Goal: Task Accomplishment & Management: Manage account settings

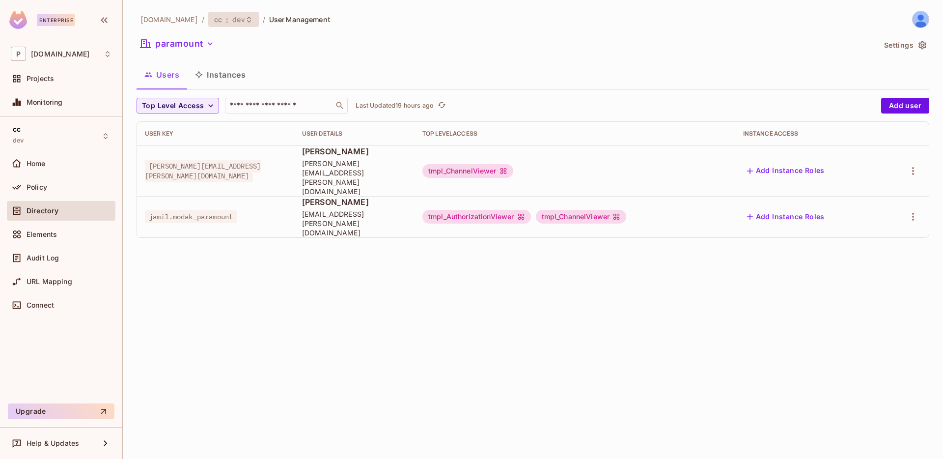
click at [232, 20] on span "dev" at bounding box center [238, 19] width 12 height 9
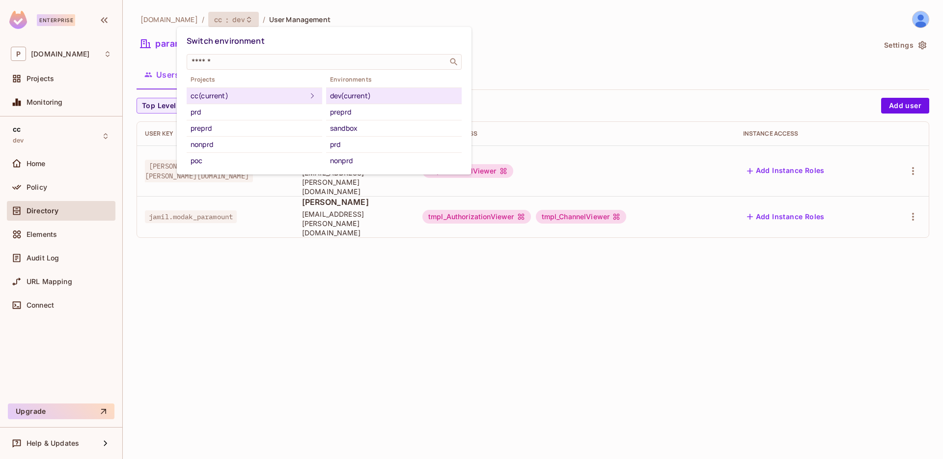
click at [537, 97] on div at bounding box center [471, 229] width 943 height 459
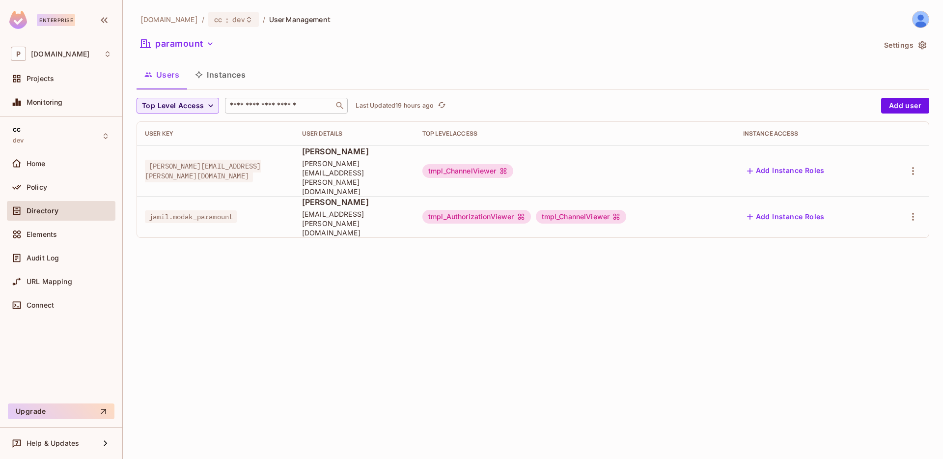
click at [277, 110] on div "​" at bounding box center [286, 106] width 123 height 16
click at [203, 49] on button "paramount" at bounding box center [178, 44] width 82 height 16
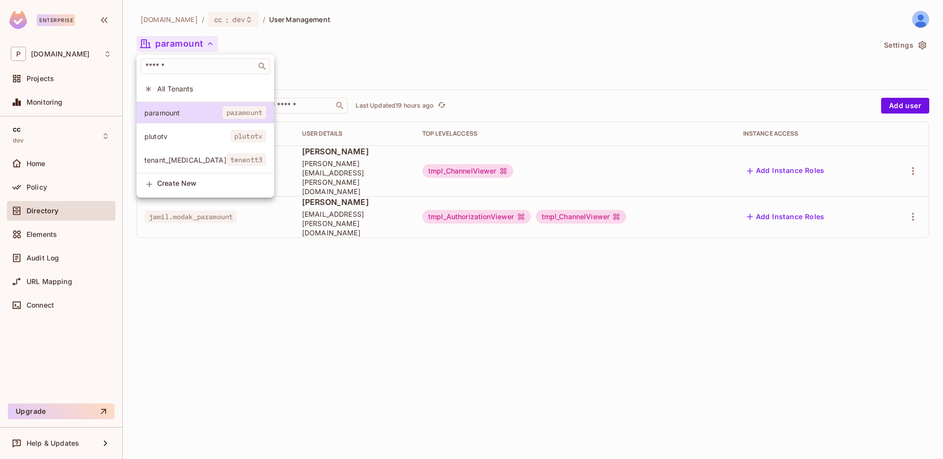
click at [193, 137] on span "plutotv" at bounding box center [187, 136] width 86 height 9
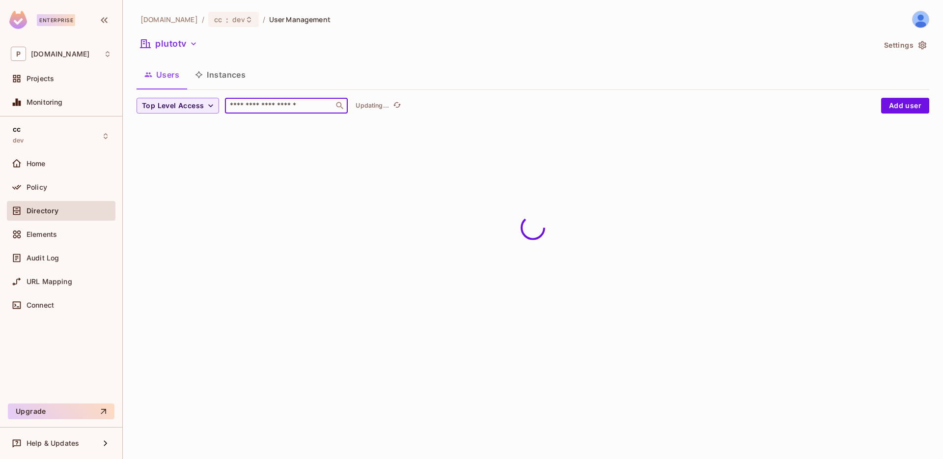
click at [260, 101] on input "text" at bounding box center [279, 106] width 103 height 10
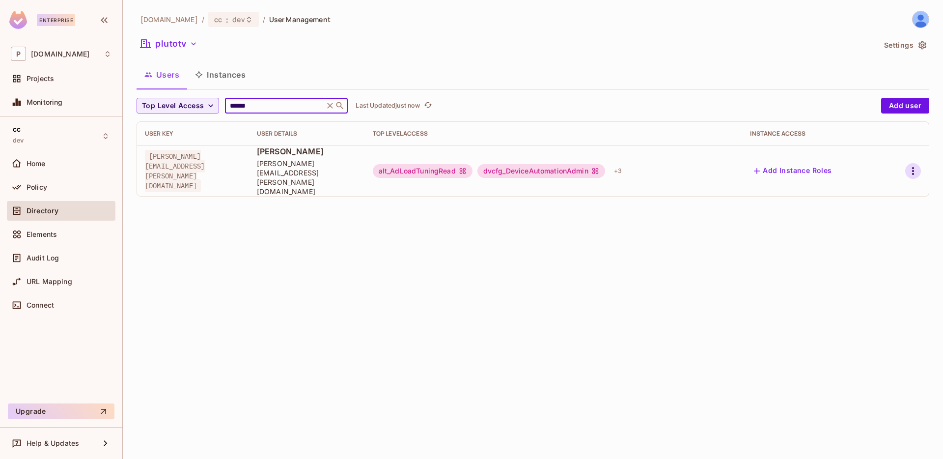
type input "******"
click at [909, 165] on icon "button" at bounding box center [913, 171] width 12 height 12
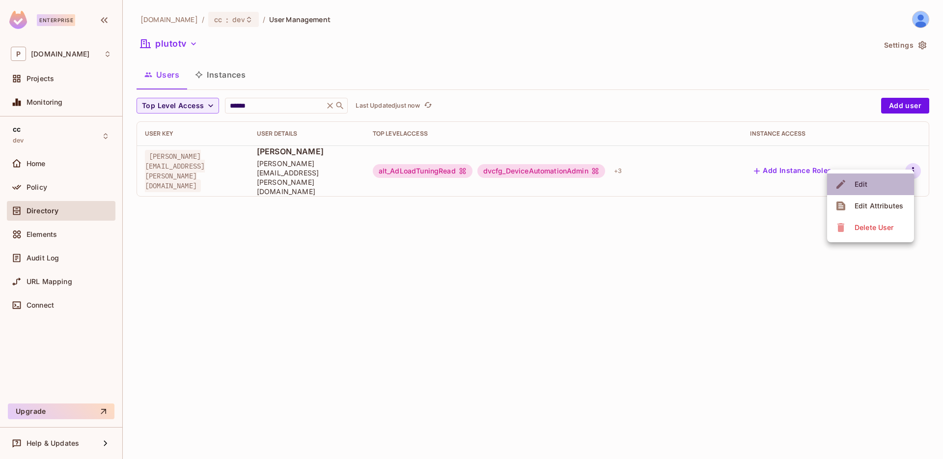
click at [850, 186] on div "Edit" at bounding box center [853, 184] width 36 height 16
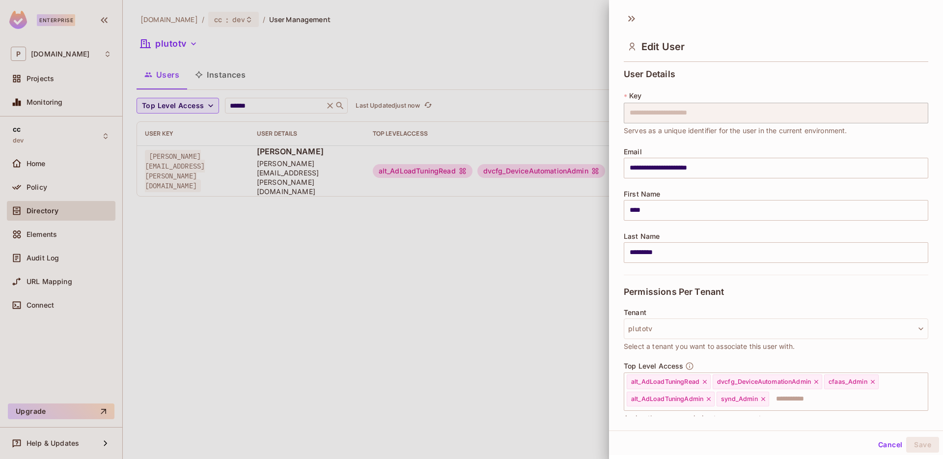
click at [583, 222] on div at bounding box center [471, 229] width 943 height 459
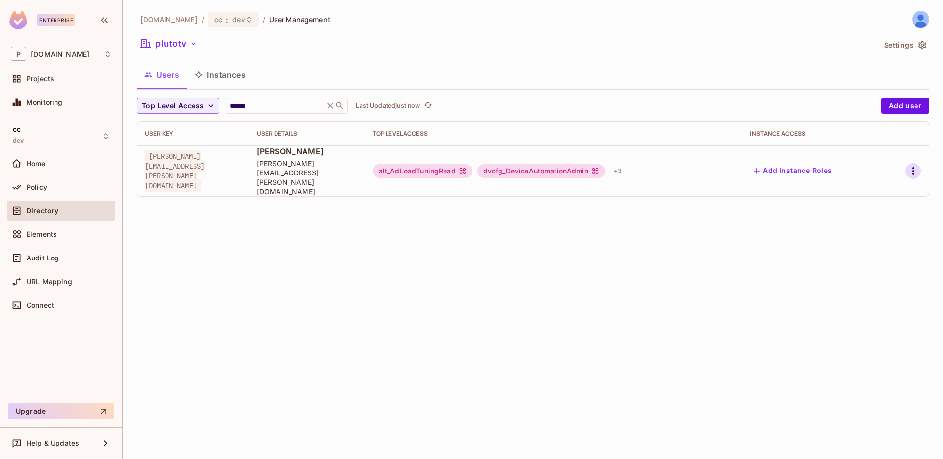
click at [907, 165] on icon "button" at bounding box center [913, 171] width 12 height 12
click at [880, 202] on div "Edit Attributes" at bounding box center [878, 206] width 49 height 10
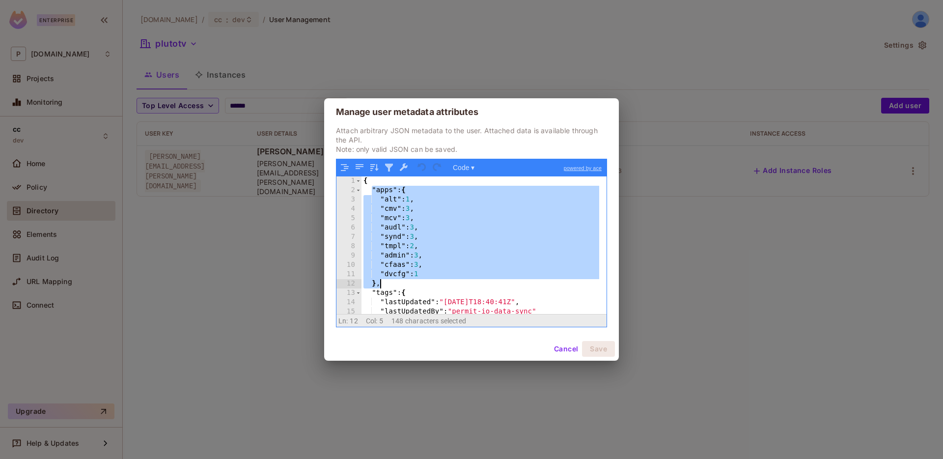
drag, startPoint x: 370, startPoint y: 187, endPoint x: 411, endPoint y: 285, distance: 106.5
click at [411, 285] on div "{ "apps" : { "alt" : 1 , "cmv" : 3 , "mcv" : 3 , "audl" : 3 , "synd" : 3 , "tmp…" at bounding box center [480, 254] width 238 height 156
click at [556, 349] on button "Cancel" at bounding box center [566, 349] width 32 height 16
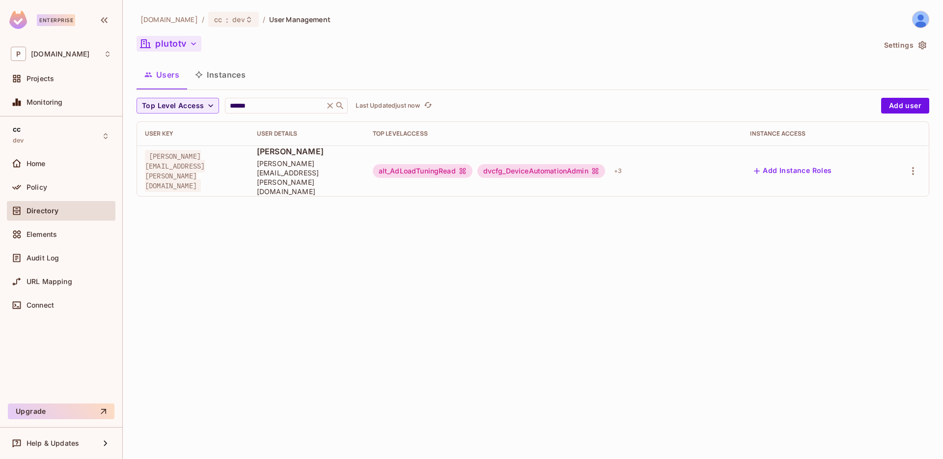
click at [189, 44] on icon "button" at bounding box center [194, 44] width 10 height 10
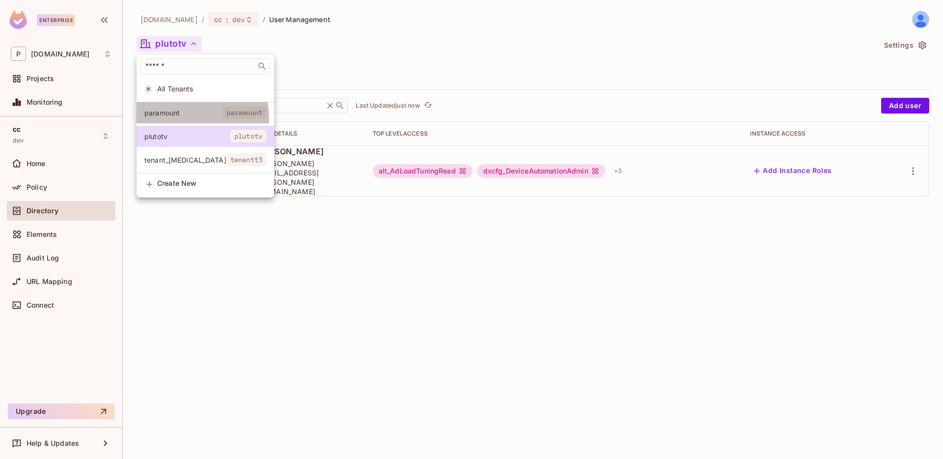
click at [198, 117] on li "paramount paramount" at bounding box center [205, 112] width 137 height 21
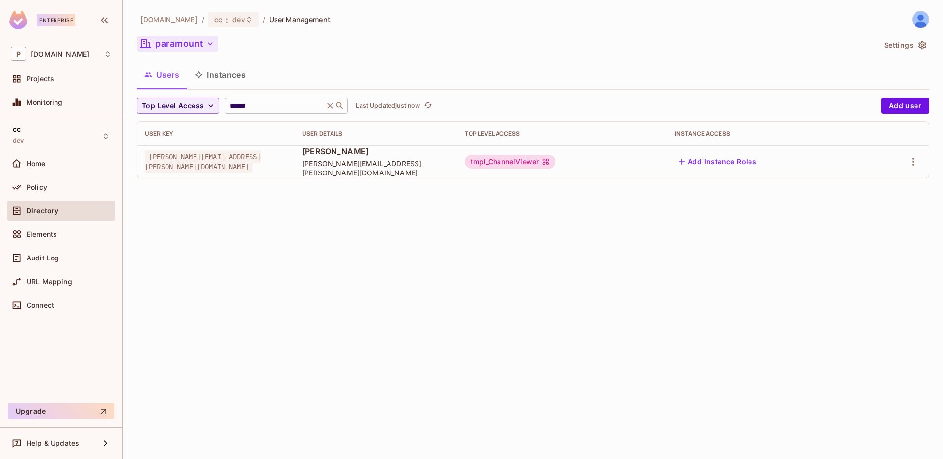
click at [280, 106] on input "******" at bounding box center [274, 106] width 93 height 10
click at [925, 165] on td at bounding box center [898, 161] width 62 height 32
click at [913, 159] on icon "button" at bounding box center [913, 162] width 2 height 8
click at [888, 202] on div "Edit Attributes" at bounding box center [878, 206] width 49 height 10
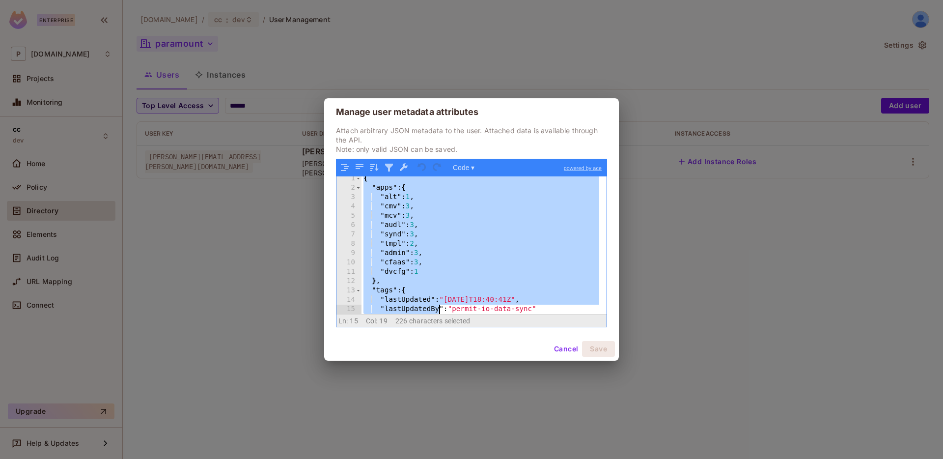
scroll to position [40, 0]
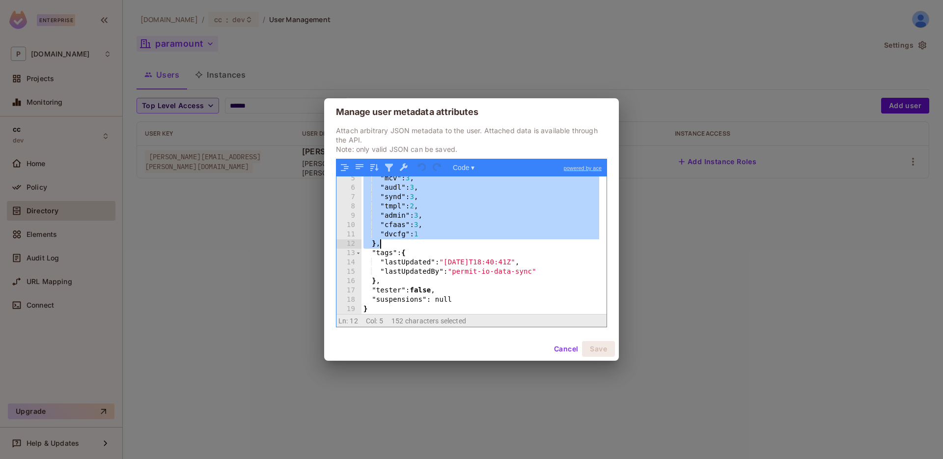
drag, startPoint x: 365, startPoint y: 179, endPoint x: 459, endPoint y: 239, distance: 110.9
click at [459, 239] on div ""mcv" : 3 , "audl" : 3 , "synd" : 3 , "tmpl" : 2 , "admin" : 3 , "cfaas" : 3 , …" at bounding box center [480, 252] width 238 height 156
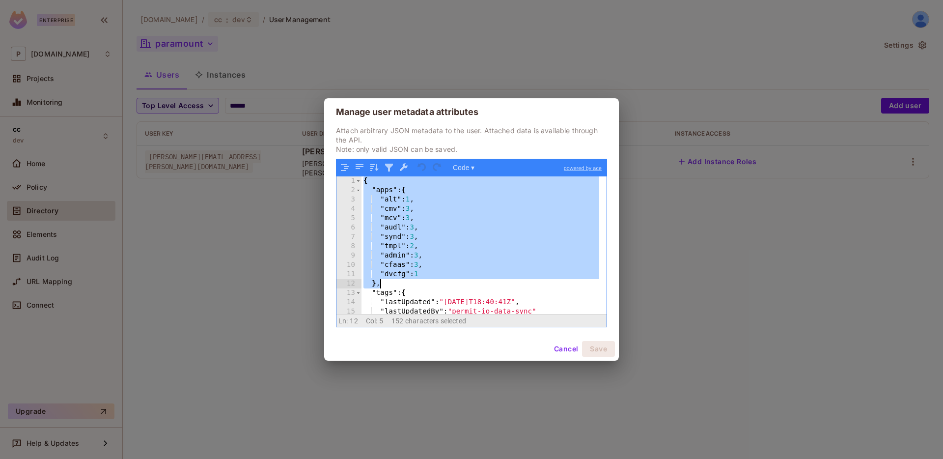
click at [551, 350] on button "Cancel" at bounding box center [566, 349] width 32 height 16
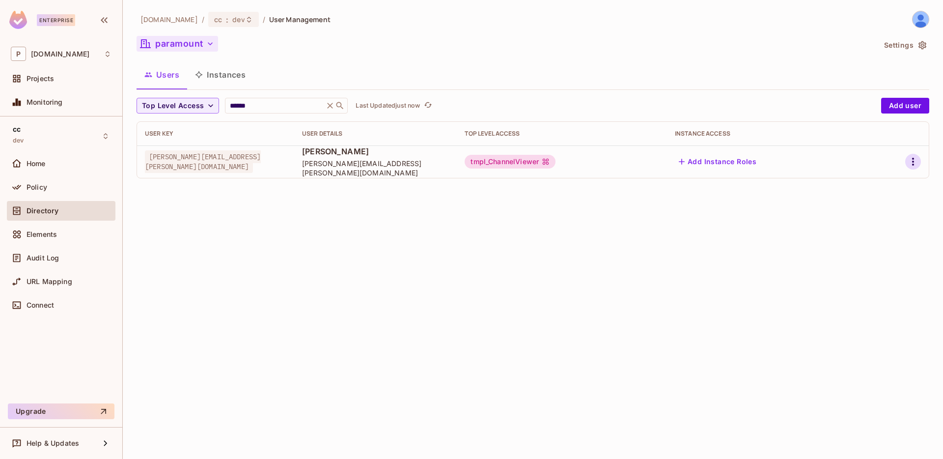
click at [906, 159] on button "button" at bounding box center [913, 162] width 16 height 16
click at [879, 206] on div "Edit Attributes" at bounding box center [878, 206] width 49 height 10
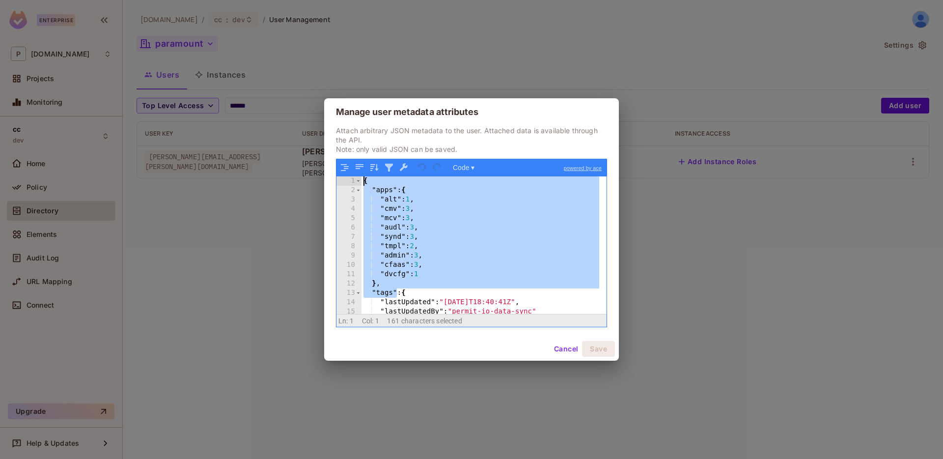
drag, startPoint x: 397, startPoint y: 288, endPoint x: 337, endPoint y: 178, distance: 125.7
click at [337, 178] on div "1 2 3 4 5 6 7 8 9 10 11 12 13 14 15 16 { "apps" : { "alt" : 1 , "cmv" : 3 , "mc…" at bounding box center [471, 244] width 270 height 137
click at [446, 257] on div "{ "apps" : { "alt" : 1 , "cmv" : 3 , "mcv" : 3 , "audl" : 3 , "synd" : 3 , "tmp…" at bounding box center [480, 254] width 238 height 156
drag, startPoint x: 395, startPoint y: 281, endPoint x: 353, endPoint y: 183, distance: 107.5
click at [353, 183] on div "1 2 3 4 5 6 7 8 9 10 11 12 13 14 15 16 { "apps" : { "alt" : 1 , "cmv" : 3 , "mc…" at bounding box center [471, 244] width 270 height 137
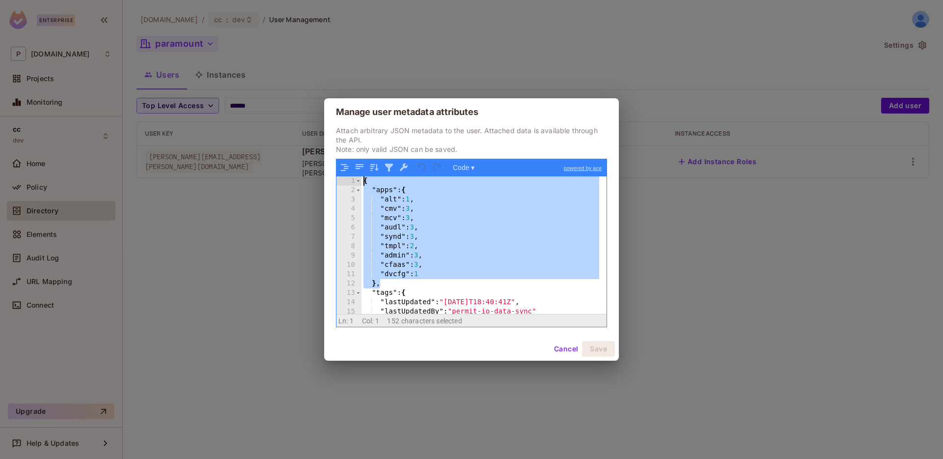
click at [498, 280] on div "{ "apps" : { "alt" : 1 , "cmv" : 3 , "mcv" : 3 , "audl" : 3 , "synd" : 3 , "tmp…" at bounding box center [480, 254] width 238 height 156
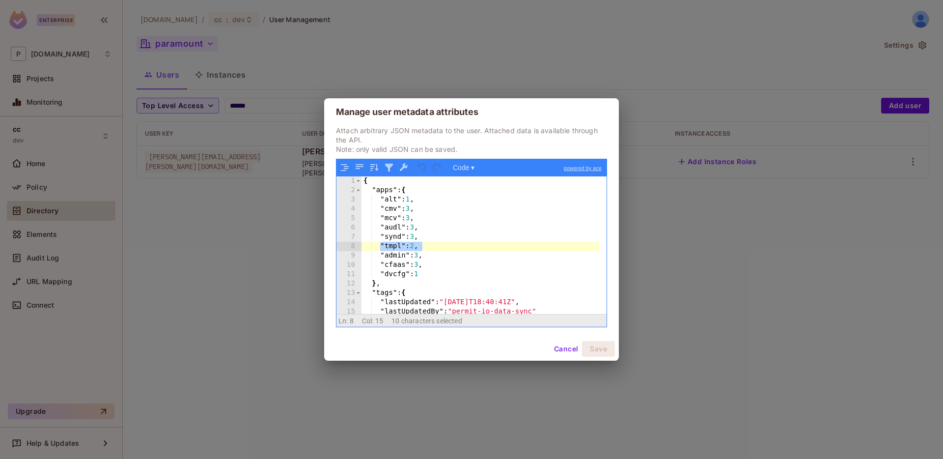
drag, startPoint x: 379, startPoint y: 246, endPoint x: 424, endPoint y: 242, distance: 45.4
click at [424, 242] on div "{ "apps" : { "alt" : 1 , "cmv" : 3 , "mcv" : 3 , "audl" : 3 , "synd" : 3 , "tmp…" at bounding box center [480, 254] width 238 height 156
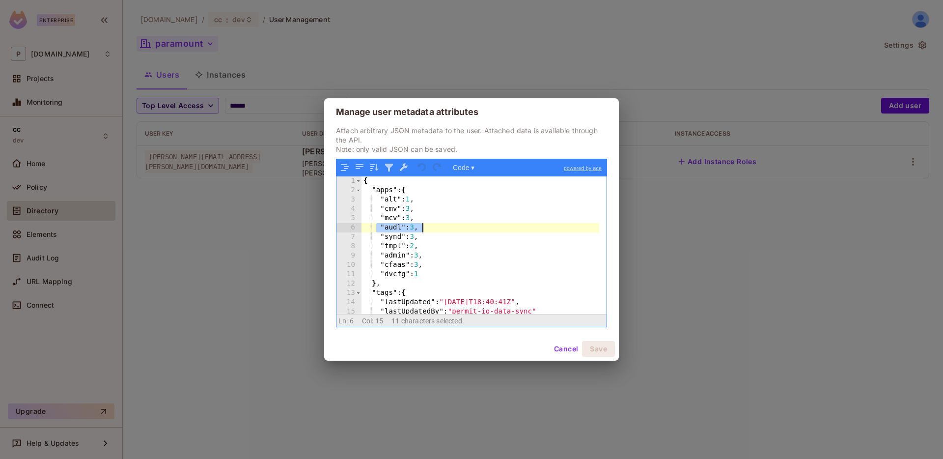
drag, startPoint x: 376, startPoint y: 223, endPoint x: 437, endPoint y: 224, distance: 60.9
click at [437, 224] on div "{ "apps" : { "alt" : 1 , "cmv" : 3 , "mcv" : 3 , "audl" : 3 , "synd" : 3 , "tmp…" at bounding box center [480, 254] width 238 height 156
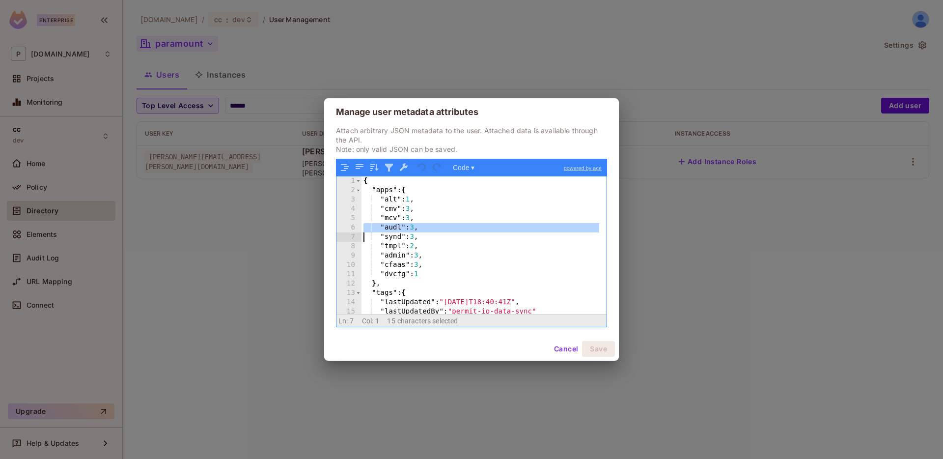
click at [437, 224] on div "{ "apps" : { "alt" : 1 , "cmv" : 3 , "mcv" : 3 , "audl" : 3 , "synd" : 3 , "tmp…" at bounding box center [480, 254] width 238 height 156
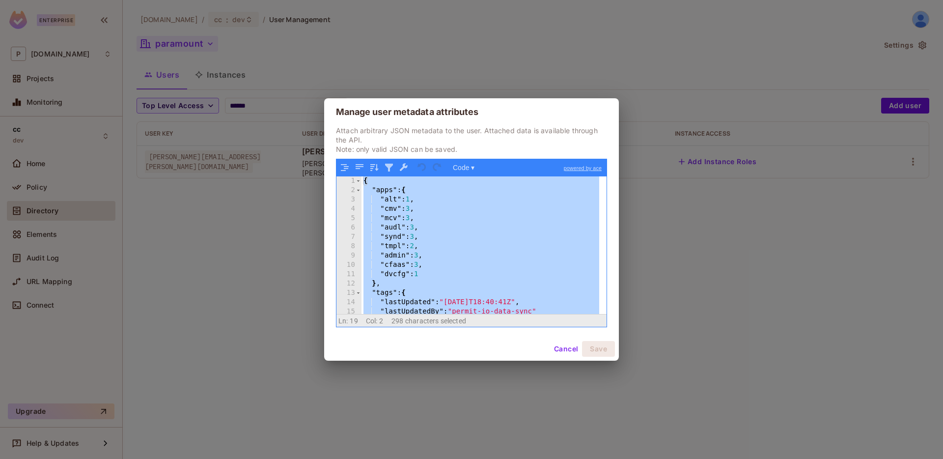
click at [436, 225] on div "{ "apps" : { "alt" : 1 , "cmv" : 3 , "mcv" : 3 , "audl" : 3 , "synd" : 3 , "tmp…" at bounding box center [480, 254] width 238 height 156
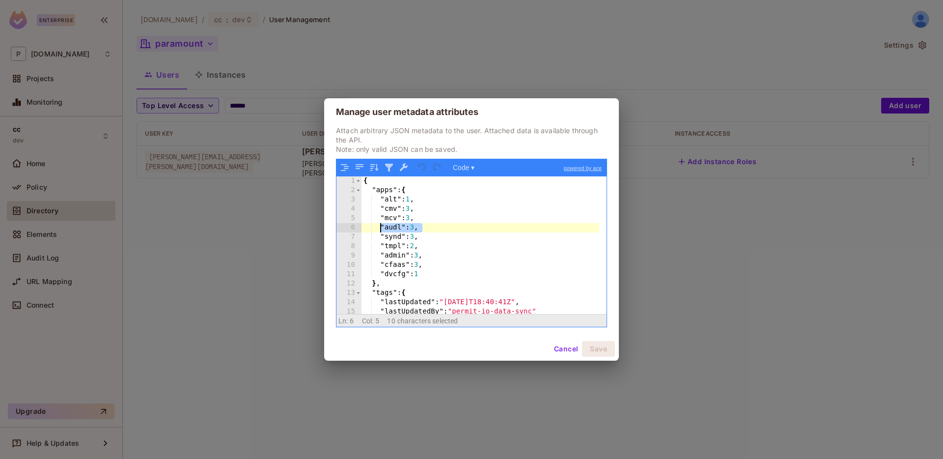
drag, startPoint x: 427, startPoint y: 229, endPoint x: 381, endPoint y: 227, distance: 46.7
click at [381, 227] on div "{ "apps" : { "alt" : 1 , "cmv" : 3 , "mcv" : 3 , "audl" : 3 , "synd" : 3 , "tmp…" at bounding box center [480, 254] width 238 height 156
click at [553, 348] on button "Cancel" at bounding box center [566, 349] width 32 height 16
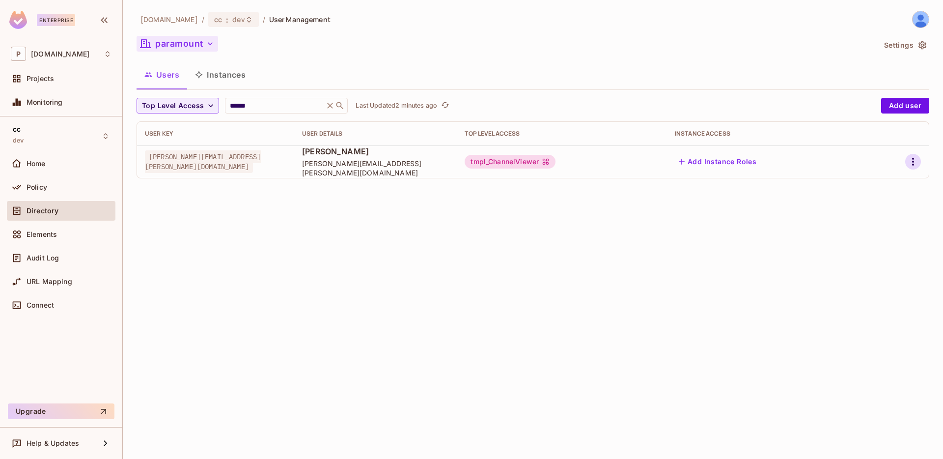
click at [914, 161] on icon "button" at bounding box center [913, 162] width 12 height 12
click at [882, 193] on li "Edit" at bounding box center [870, 184] width 87 height 22
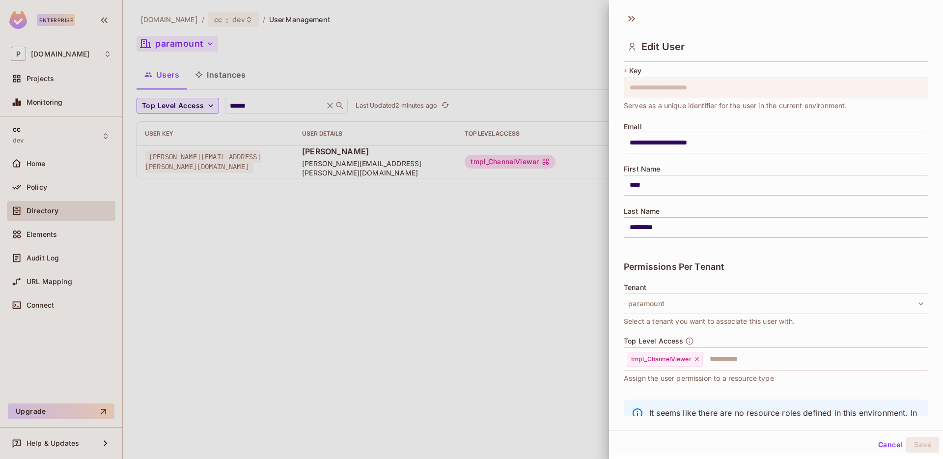
scroll to position [72, 0]
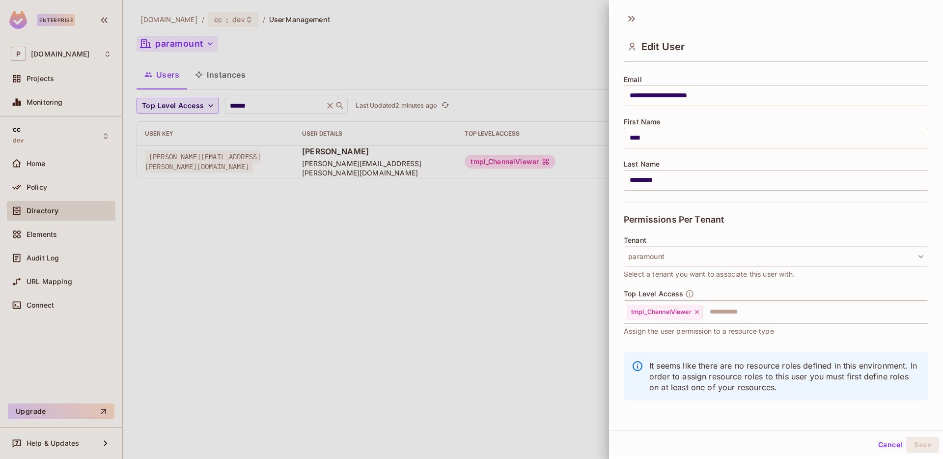
click at [164, 40] on div at bounding box center [471, 229] width 943 height 459
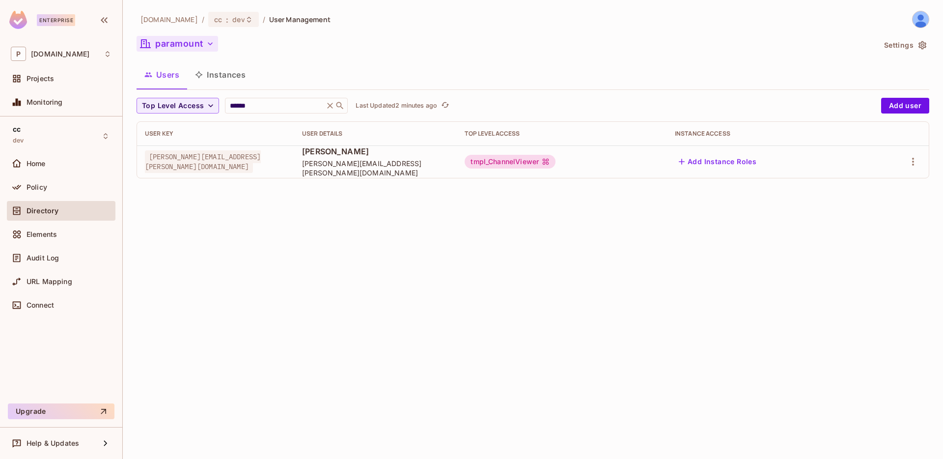
click at [920, 166] on div at bounding box center [897, 162] width 46 height 16
click at [911, 161] on icon "button" at bounding box center [913, 162] width 12 height 12
click at [870, 181] on span "Edit" at bounding box center [860, 184] width 19 height 16
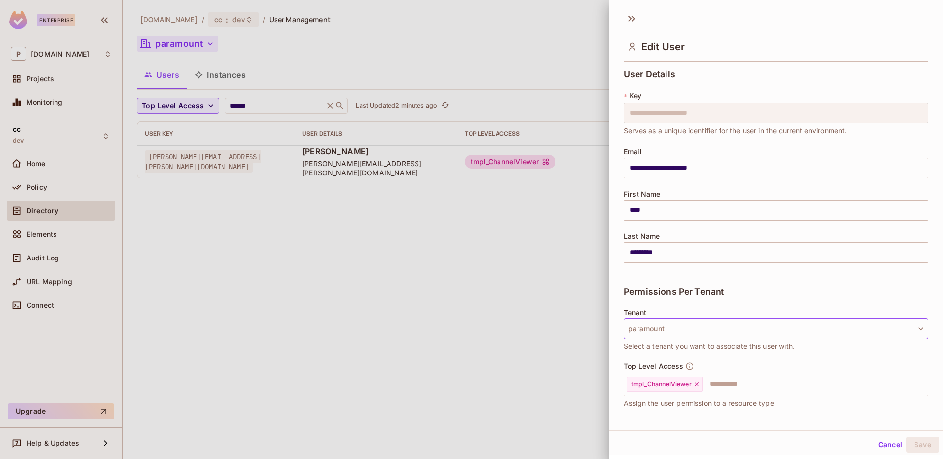
click at [666, 325] on button "paramount" at bounding box center [776, 328] width 304 height 21
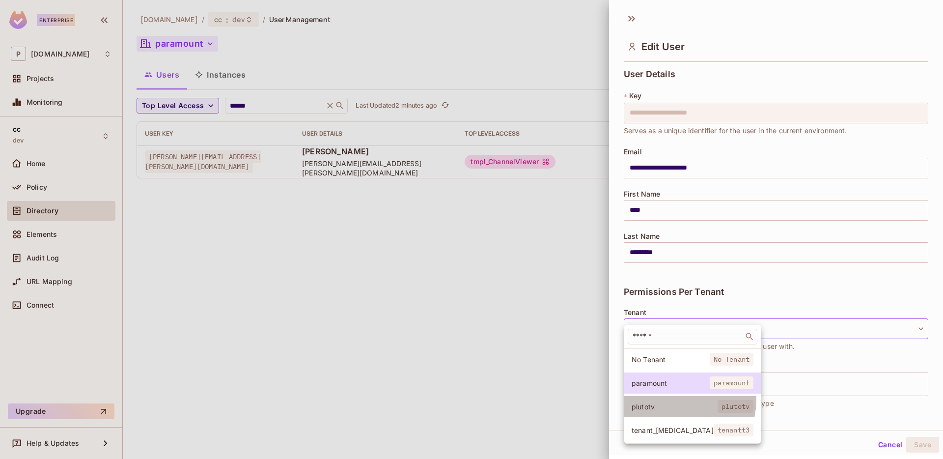
click at [679, 400] on li "plutotv plutotv" at bounding box center [692, 406] width 137 height 21
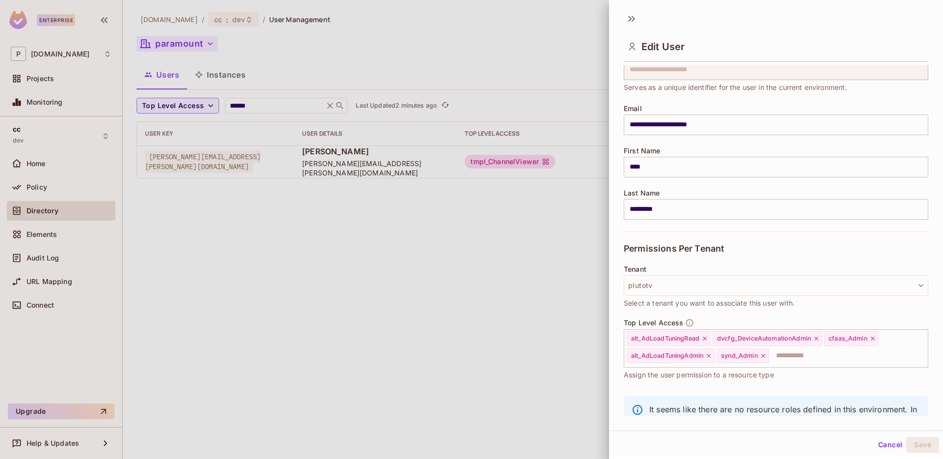
scroll to position [37, 0]
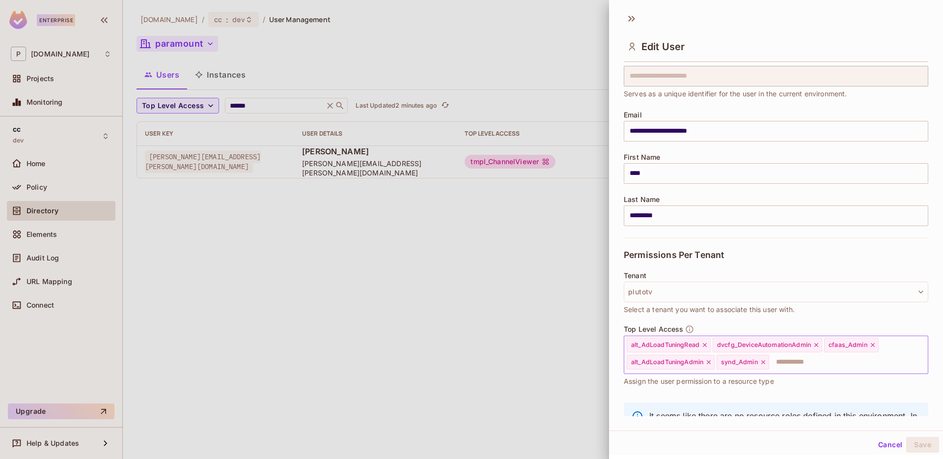
click at [789, 367] on input "text" at bounding box center [839, 362] width 139 height 20
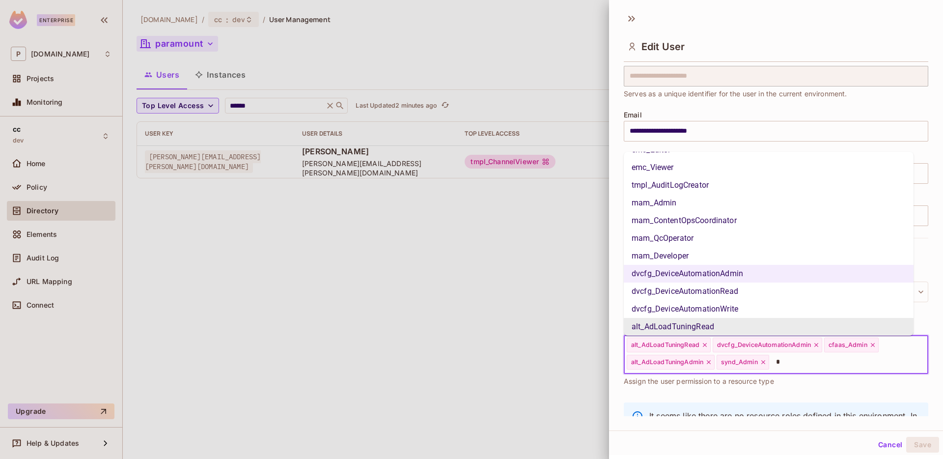
scroll to position [0, 0]
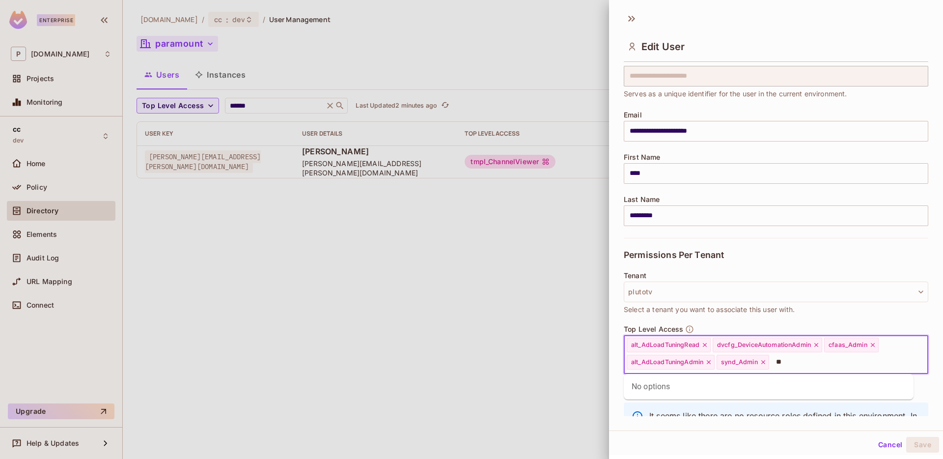
type input "*"
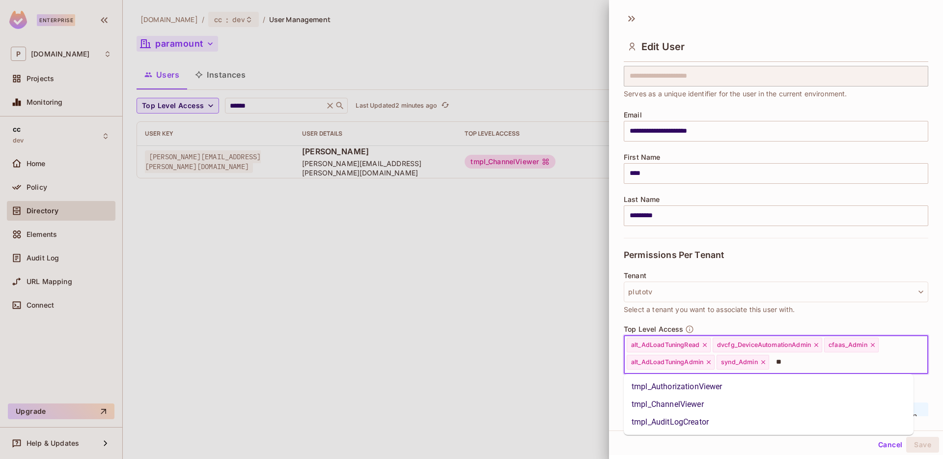
type input "***"
click at [774, 390] on li "tmpl_AuthorizationViewer" at bounding box center [769, 387] width 290 height 18
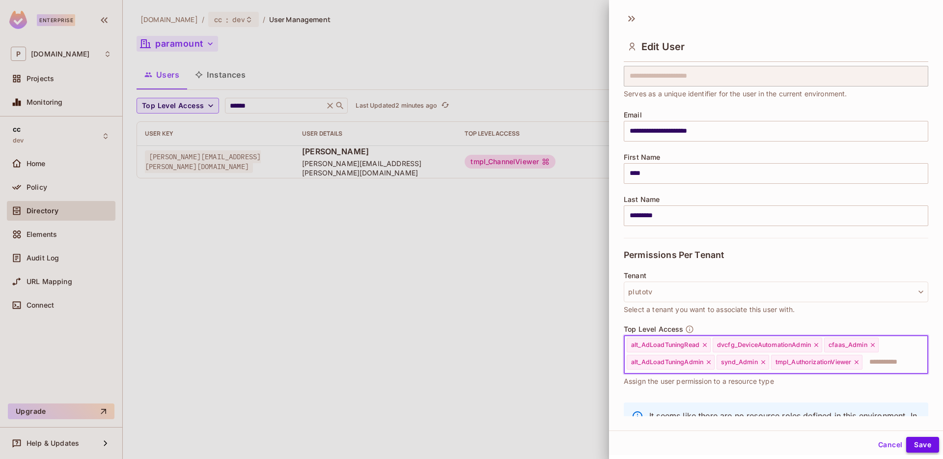
click at [917, 438] on button "Save" at bounding box center [922, 445] width 33 height 16
